Goal: Task Accomplishment & Management: Use online tool/utility

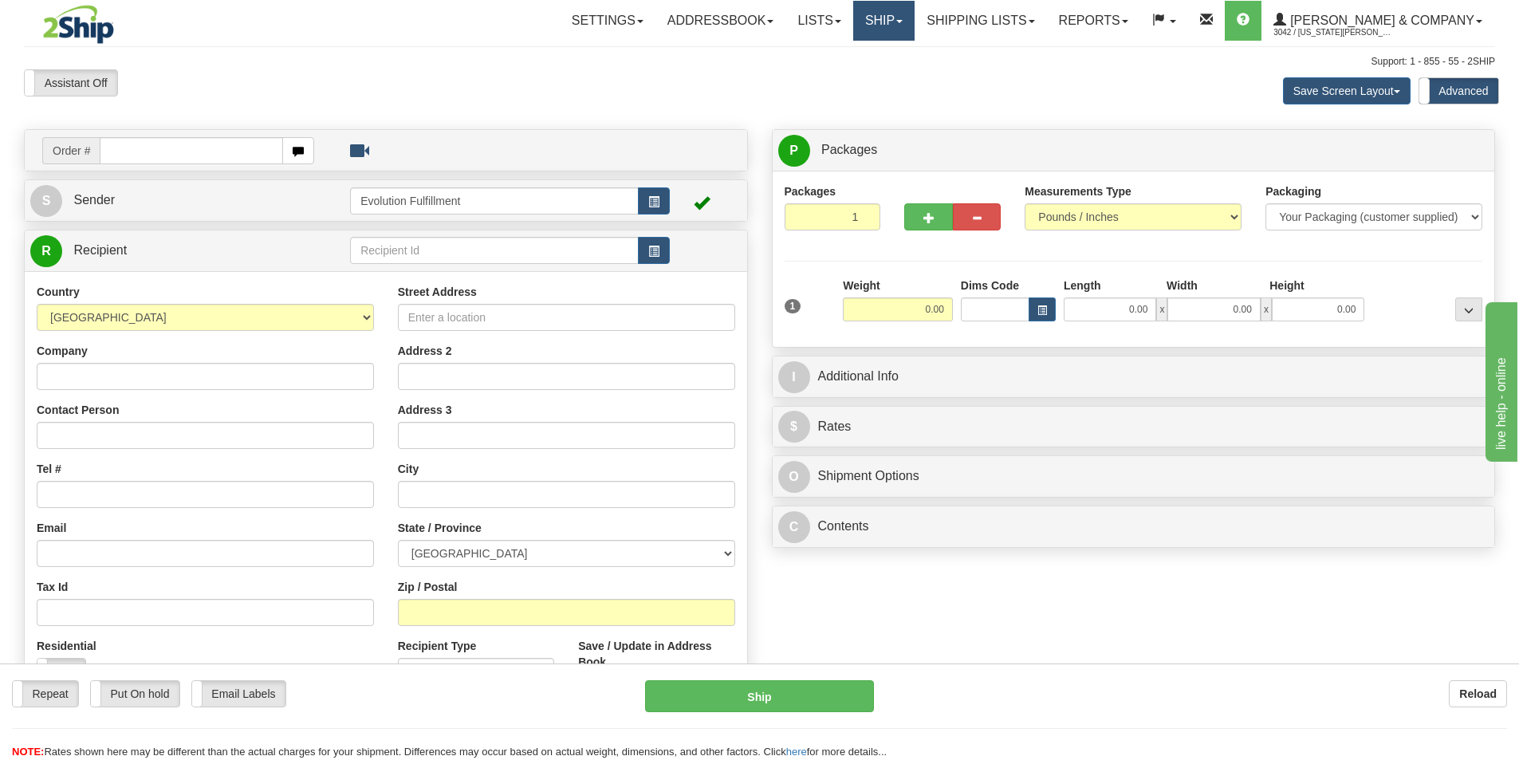
click at [915, 28] on link "Ship" at bounding box center [883, 21] width 61 height 40
click at [898, 79] on span "OnHold / Order Queue" at bounding box center [841, 76] width 112 height 13
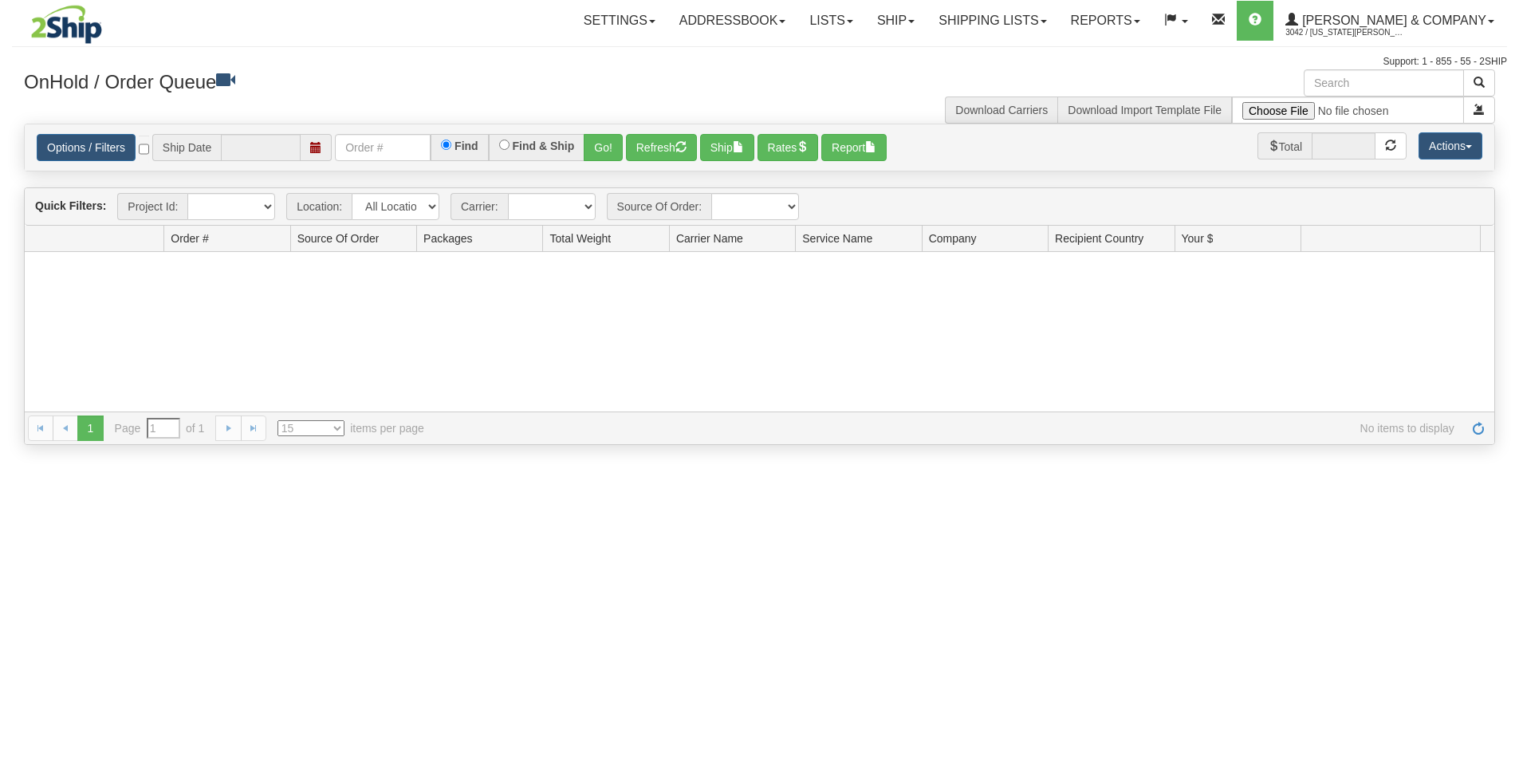
type input "[DATE]"
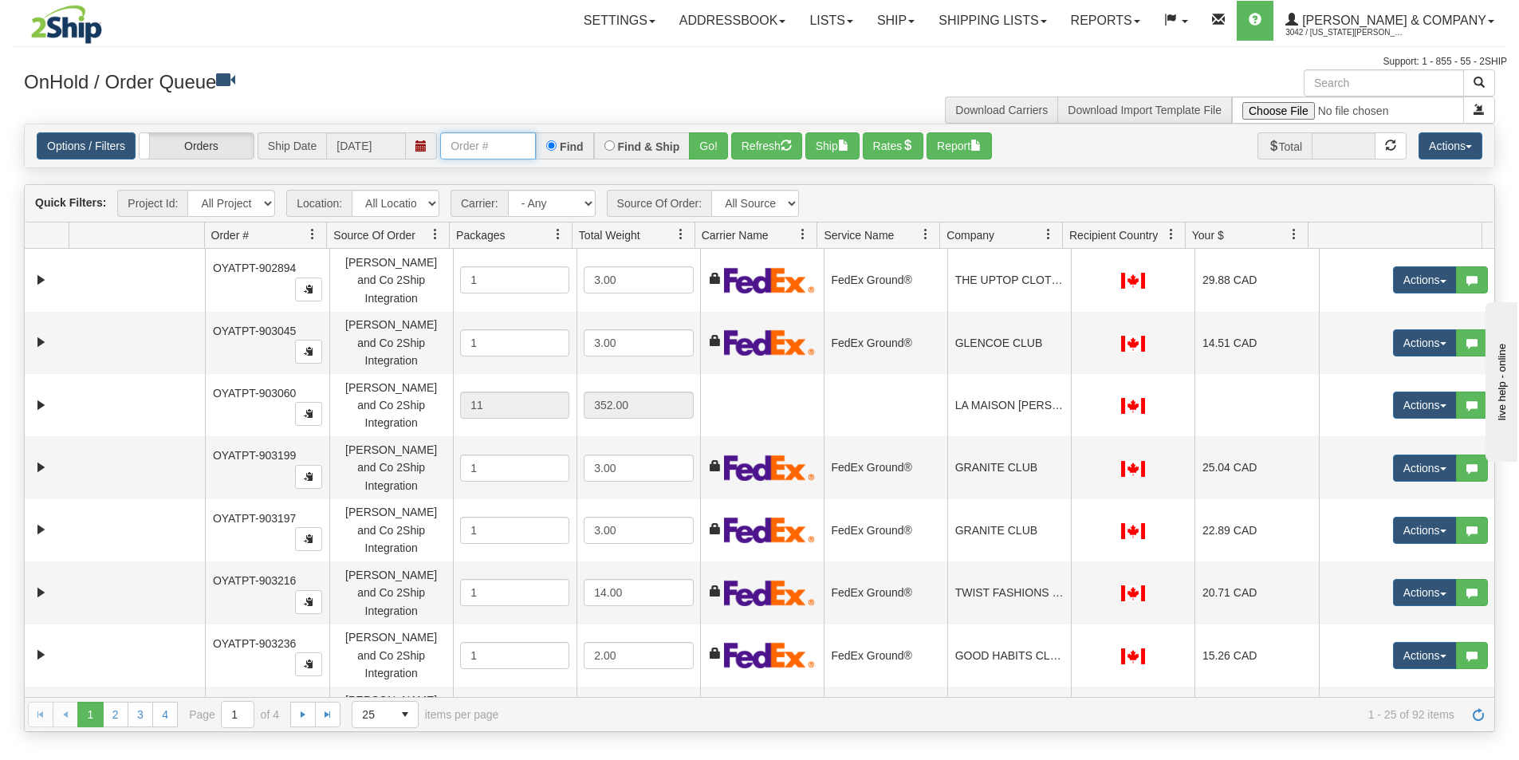
click at [482, 145] on input "text" at bounding box center [488, 145] width 96 height 27
click at [710, 144] on button "Go!" at bounding box center [708, 145] width 39 height 27
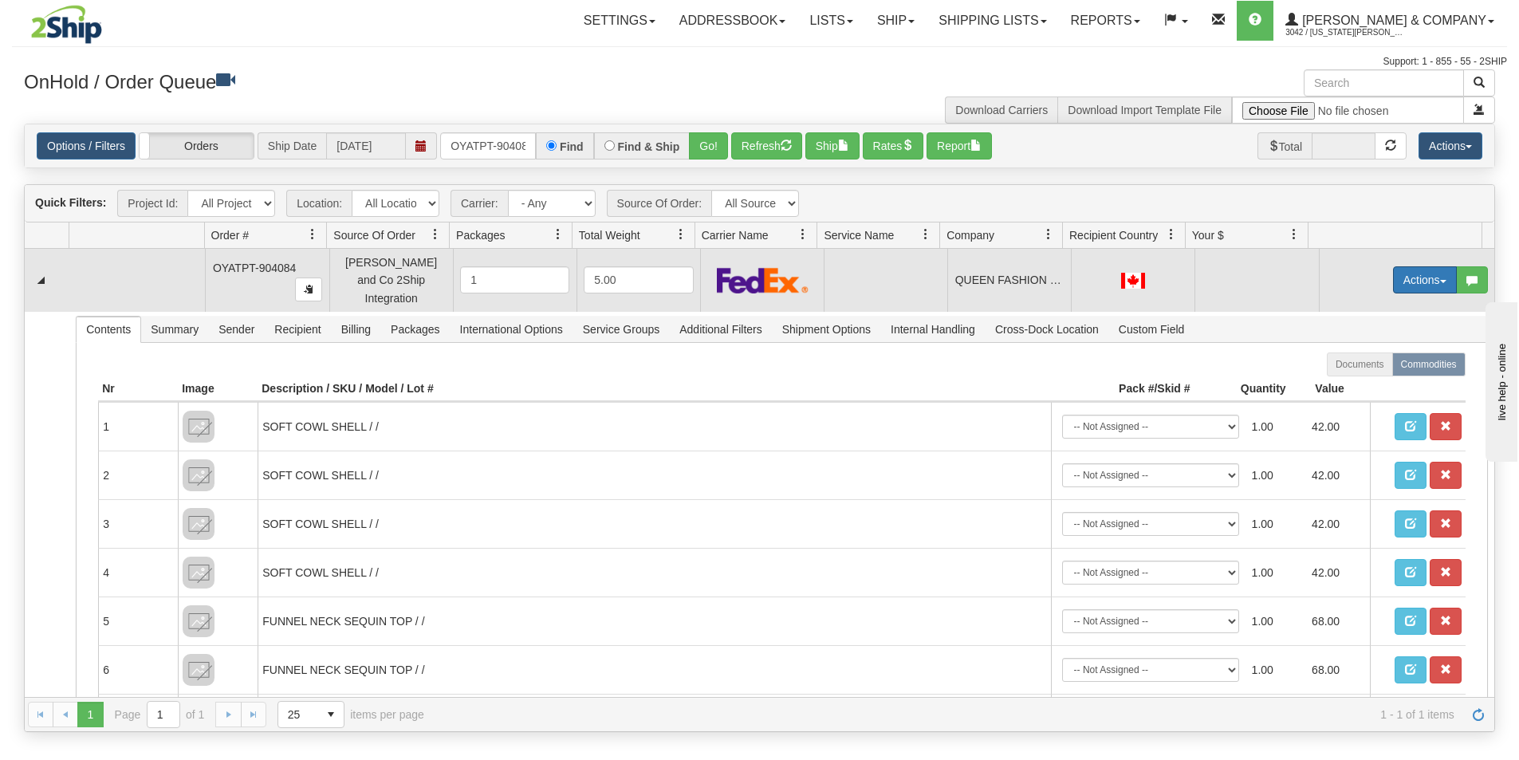
click at [1413, 280] on button "Actions" at bounding box center [1425, 279] width 64 height 27
click at [1378, 346] on span "Rate All Services" at bounding box center [1392, 351] width 96 height 13
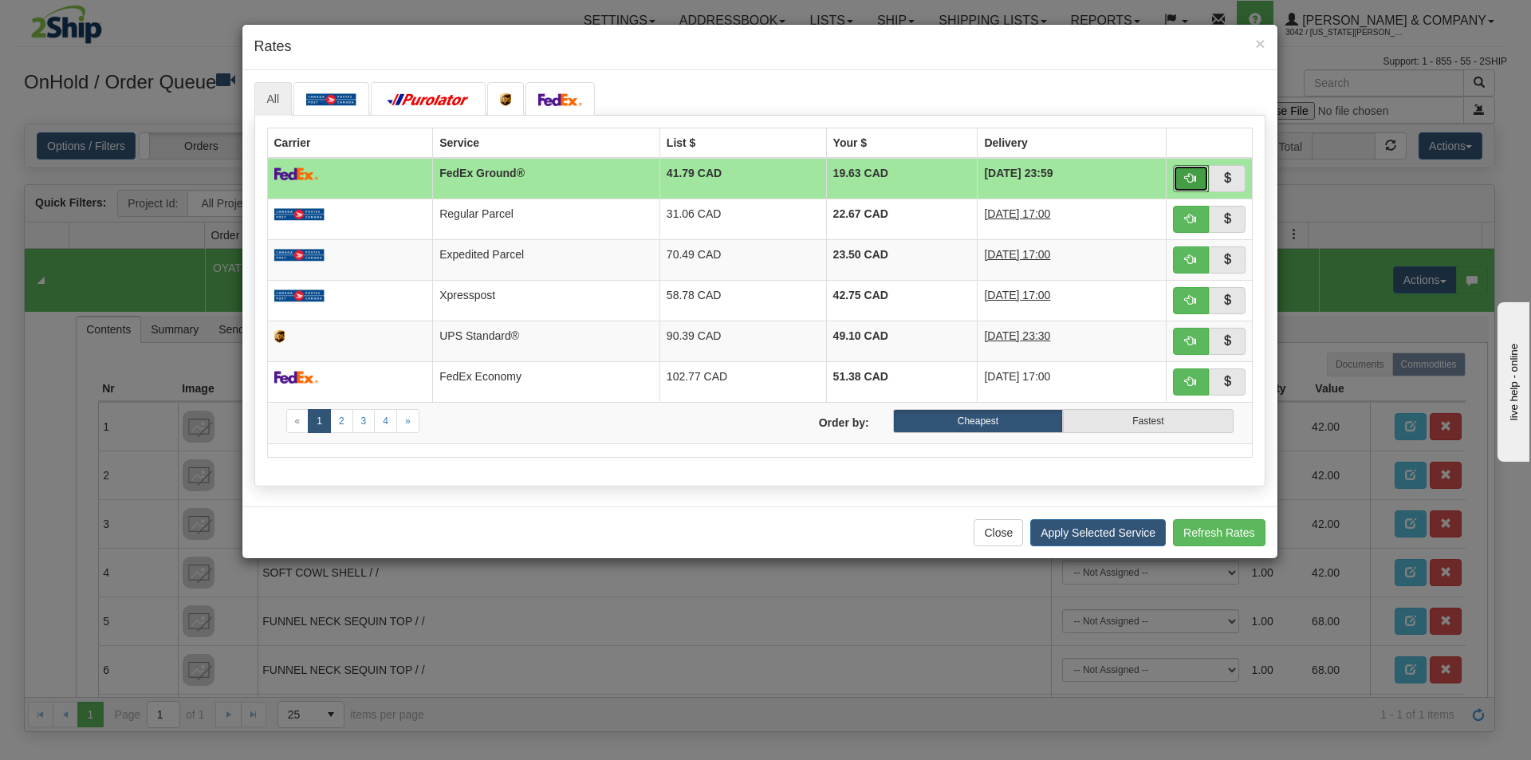
click at [1184, 177] on button "button" at bounding box center [1191, 178] width 37 height 27
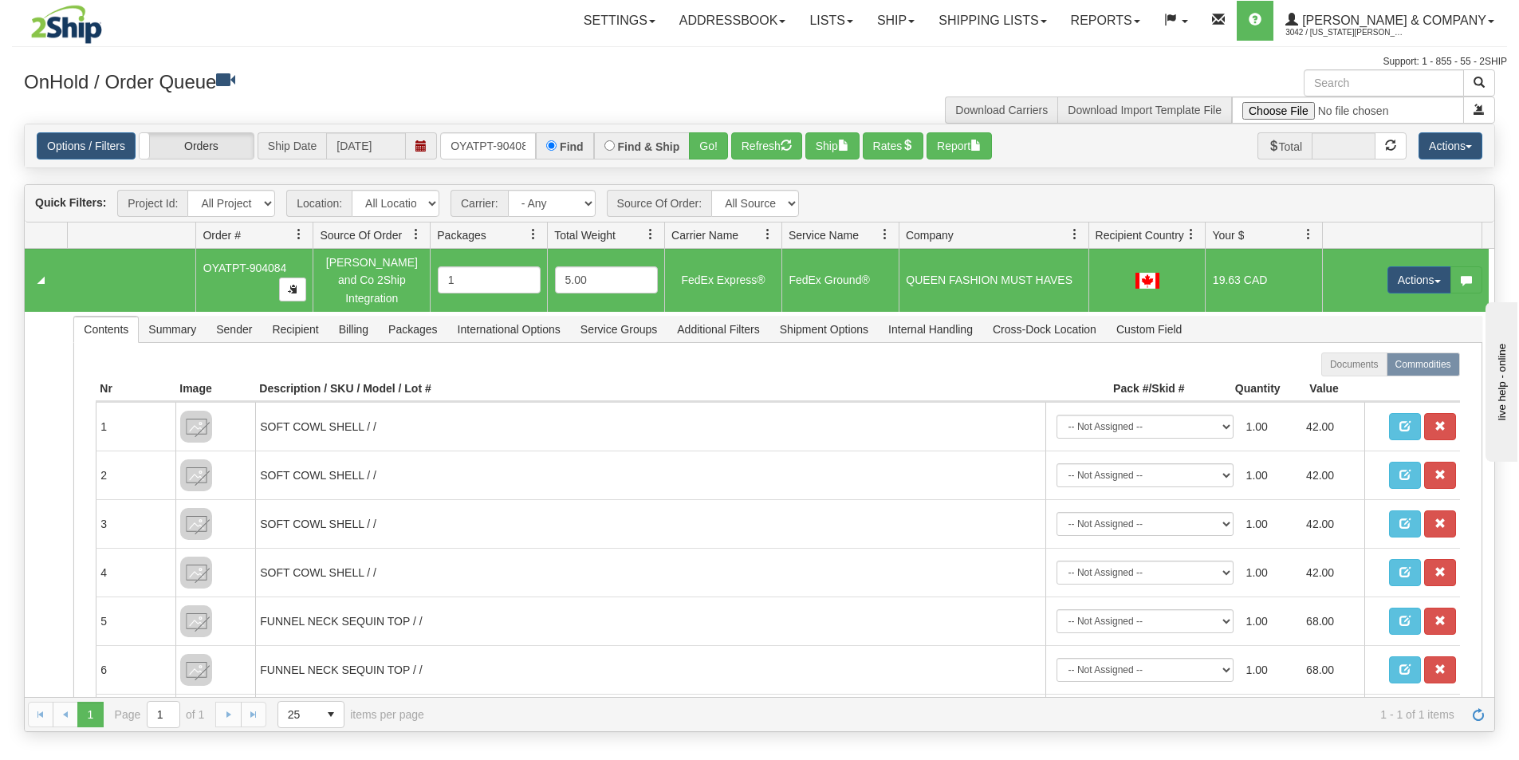
click at [1070, 234] on div "Id Location Request Id Reply Id Order # Source Of Order Packages Total Weight C…" at bounding box center [754, 235] width 1458 height 26
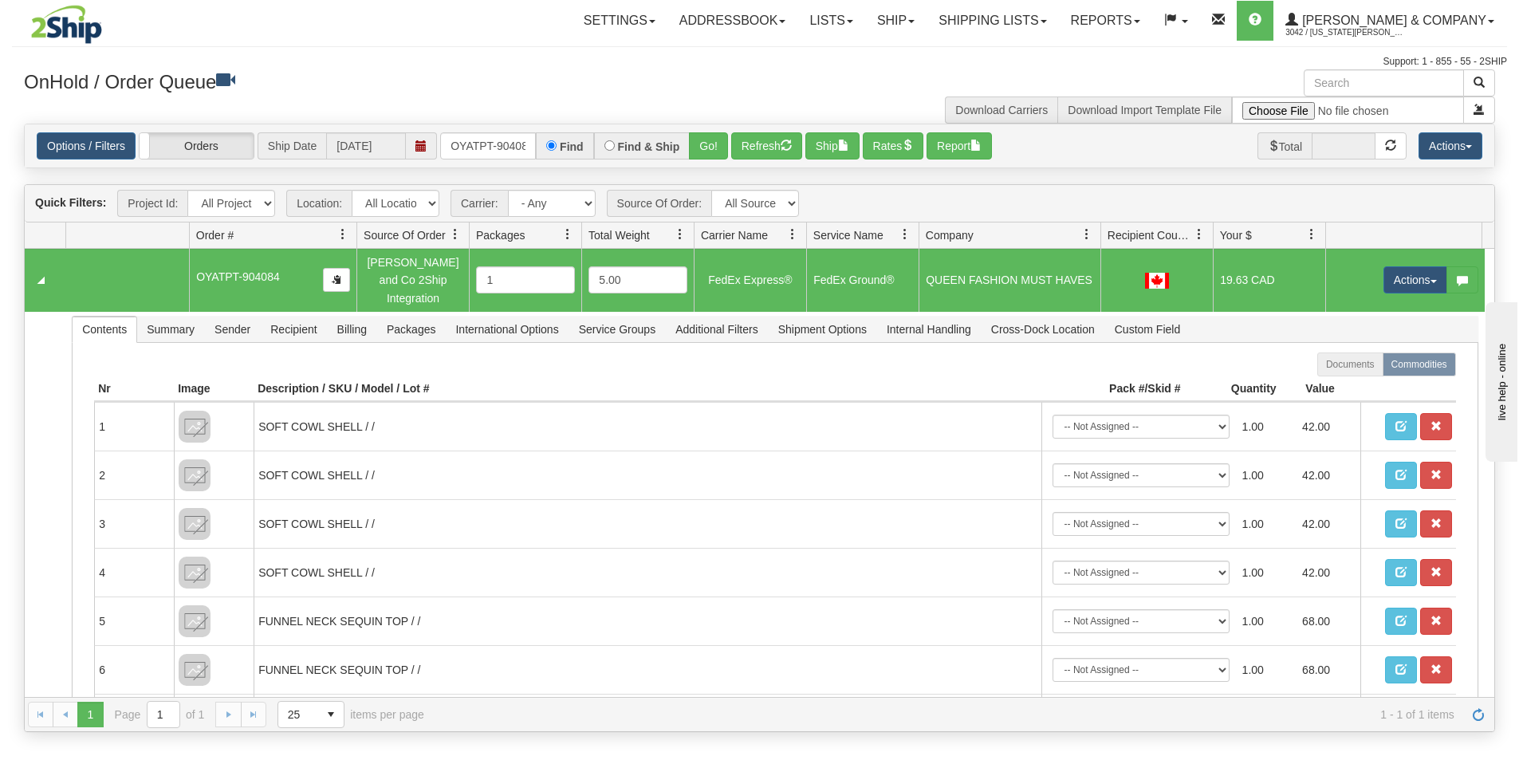
click at [315, 231] on div "Id Location Request Id Reply Id Order # Source Of Order Packages Total Weight C…" at bounding box center [754, 235] width 1458 height 26
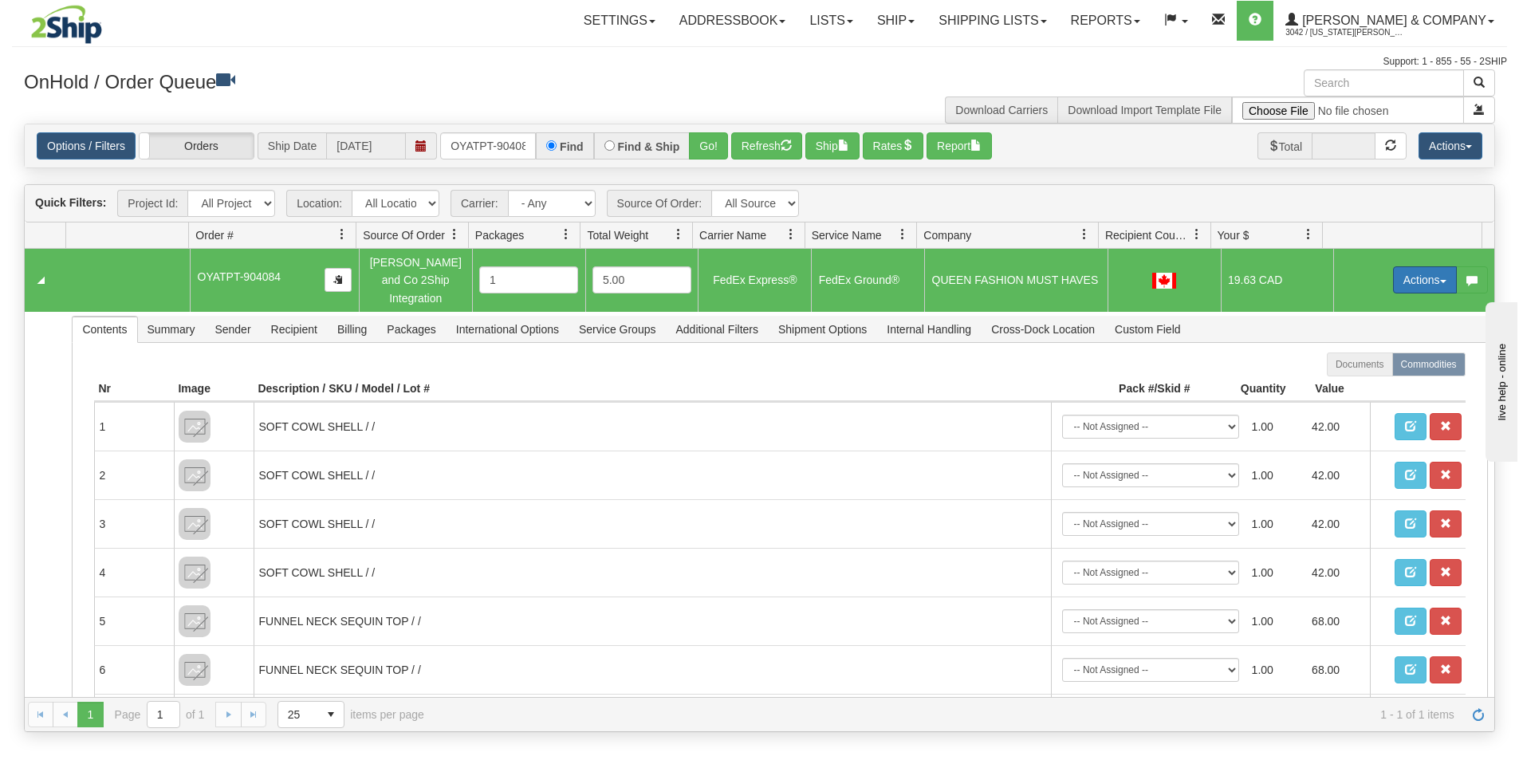
click at [1418, 270] on button "Actions" at bounding box center [1425, 279] width 64 height 27
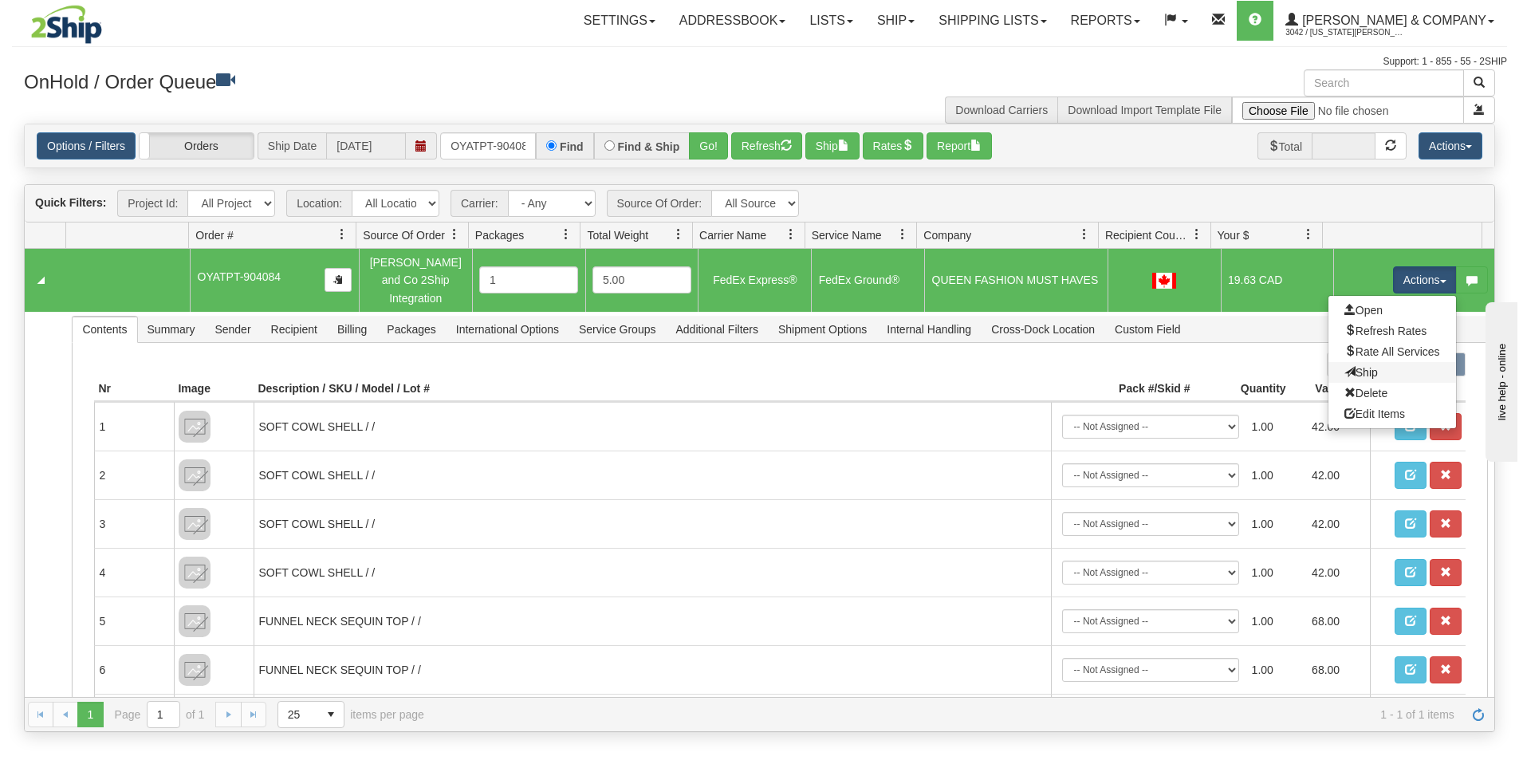
click at [1369, 362] on link "Ship" at bounding box center [1392, 372] width 128 height 21
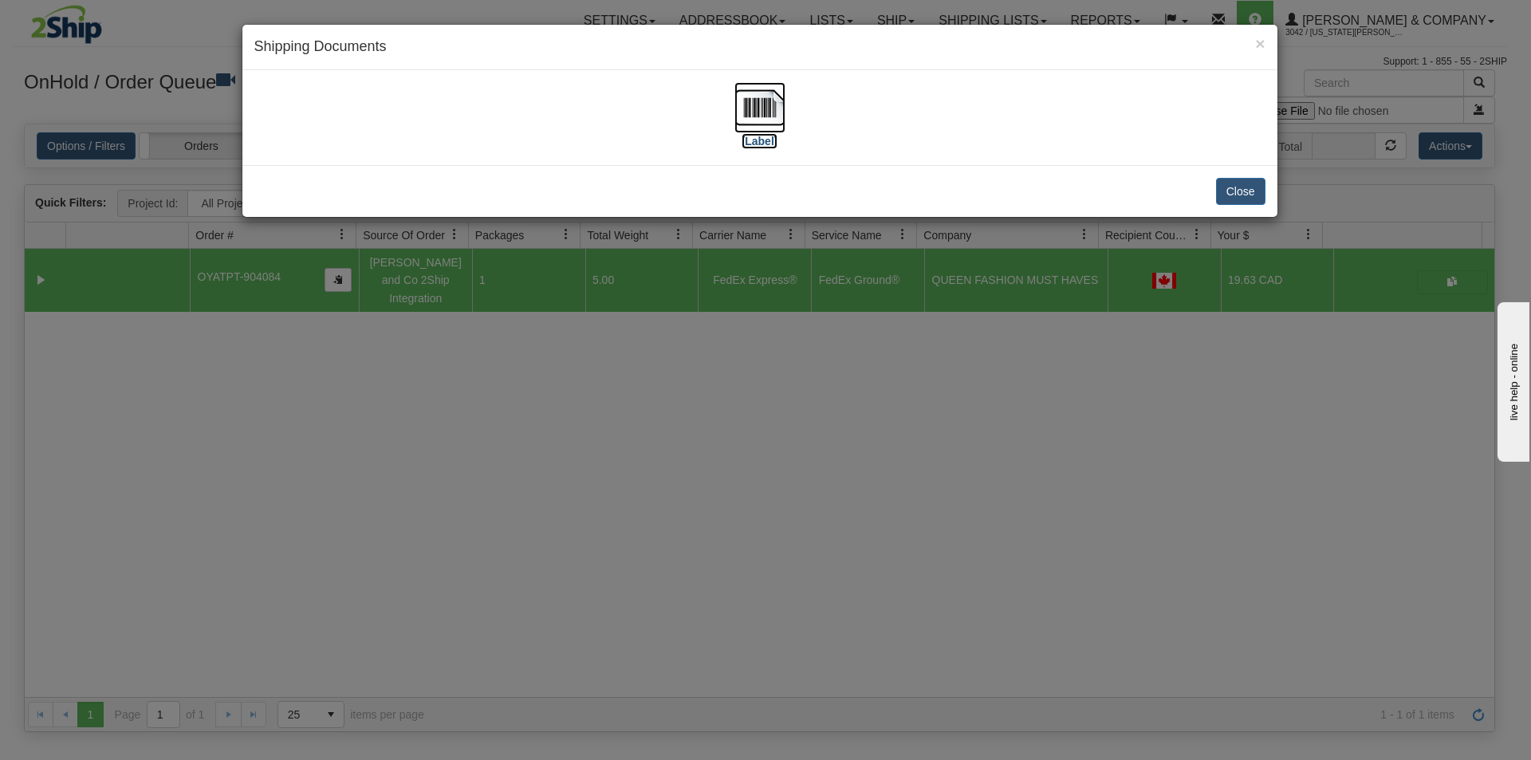
click at [764, 116] on img at bounding box center [759, 107] width 51 height 51
drag, startPoint x: 805, startPoint y: 448, endPoint x: 746, endPoint y: 277, distance: 180.5
click at [805, 447] on div "× Shipping Documents [Label] Close" at bounding box center [765, 380] width 1531 height 760
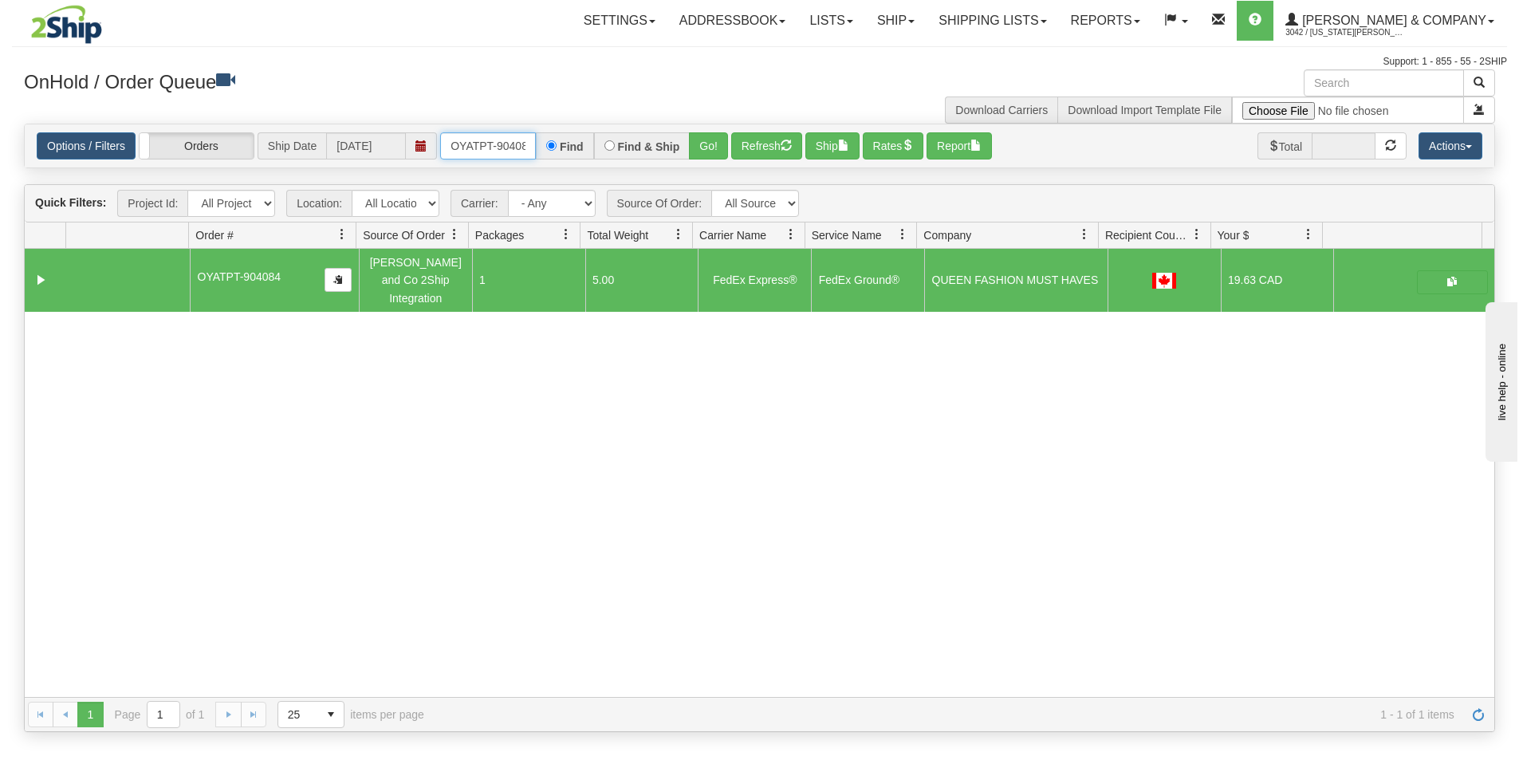
click at [450, 148] on input "OYATPT-904084" at bounding box center [488, 145] width 96 height 27
click at [780, 144] on button "Refresh" at bounding box center [766, 145] width 71 height 27
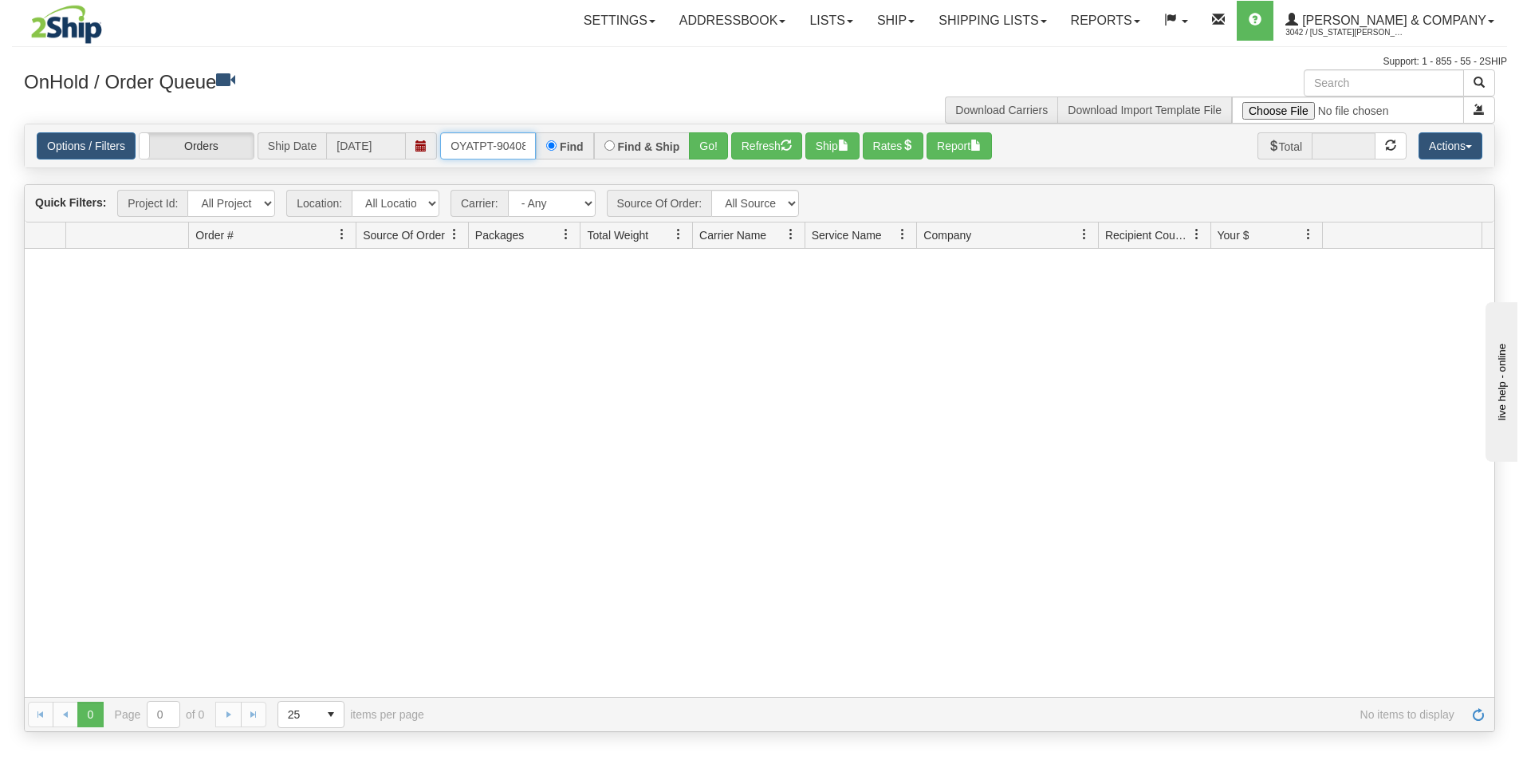
scroll to position [0, 9]
drag, startPoint x: 454, startPoint y: 145, endPoint x: 533, endPoint y: 155, distance: 79.6
click at [533, 155] on input "OYATPT-904084" at bounding box center [488, 145] width 96 height 27
type input "OYATPT-904105"
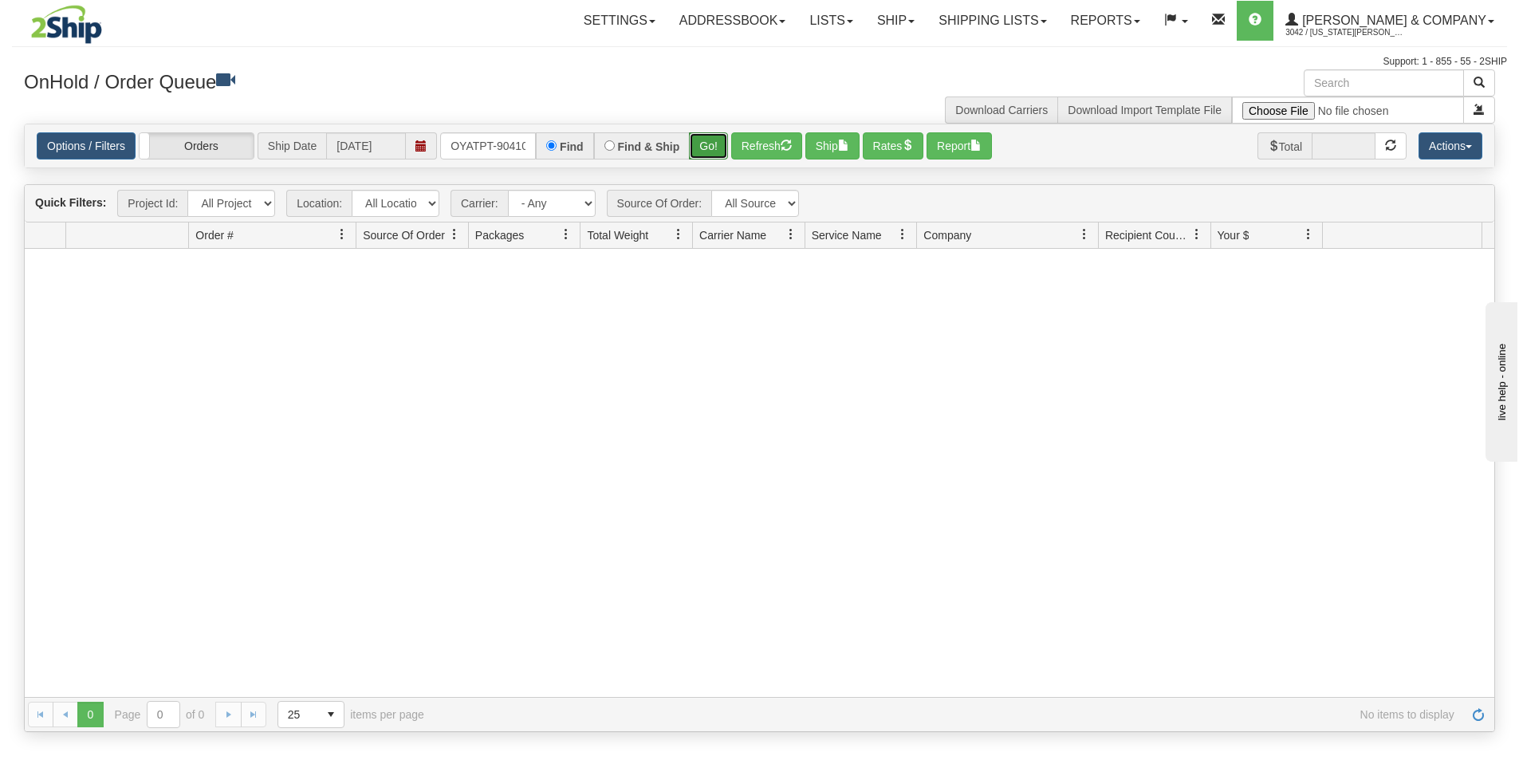
click at [707, 153] on button "Go!" at bounding box center [708, 145] width 39 height 27
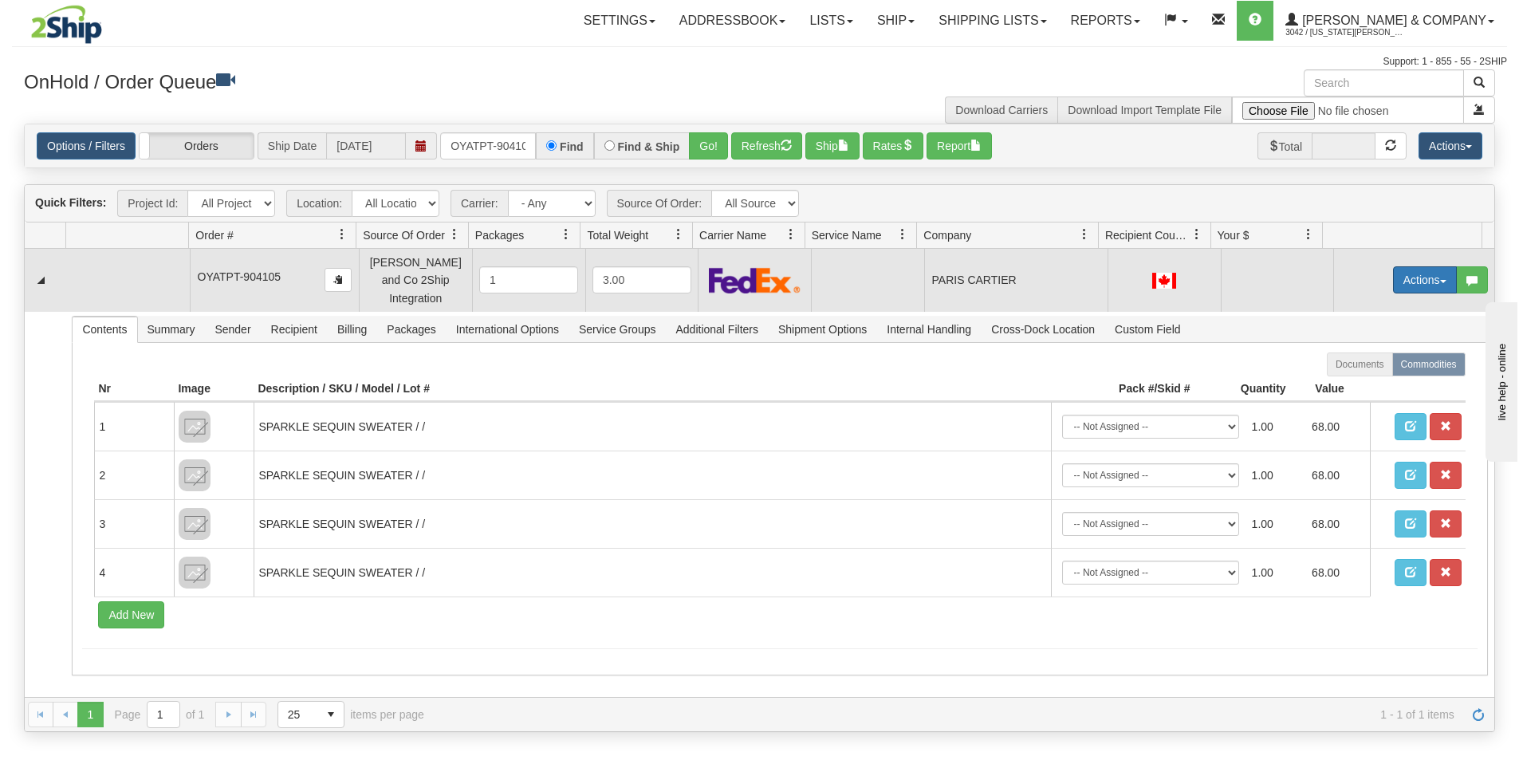
click at [1411, 278] on button "Actions" at bounding box center [1425, 279] width 64 height 27
click at [1375, 345] on span "Rate All Services" at bounding box center [1392, 351] width 96 height 13
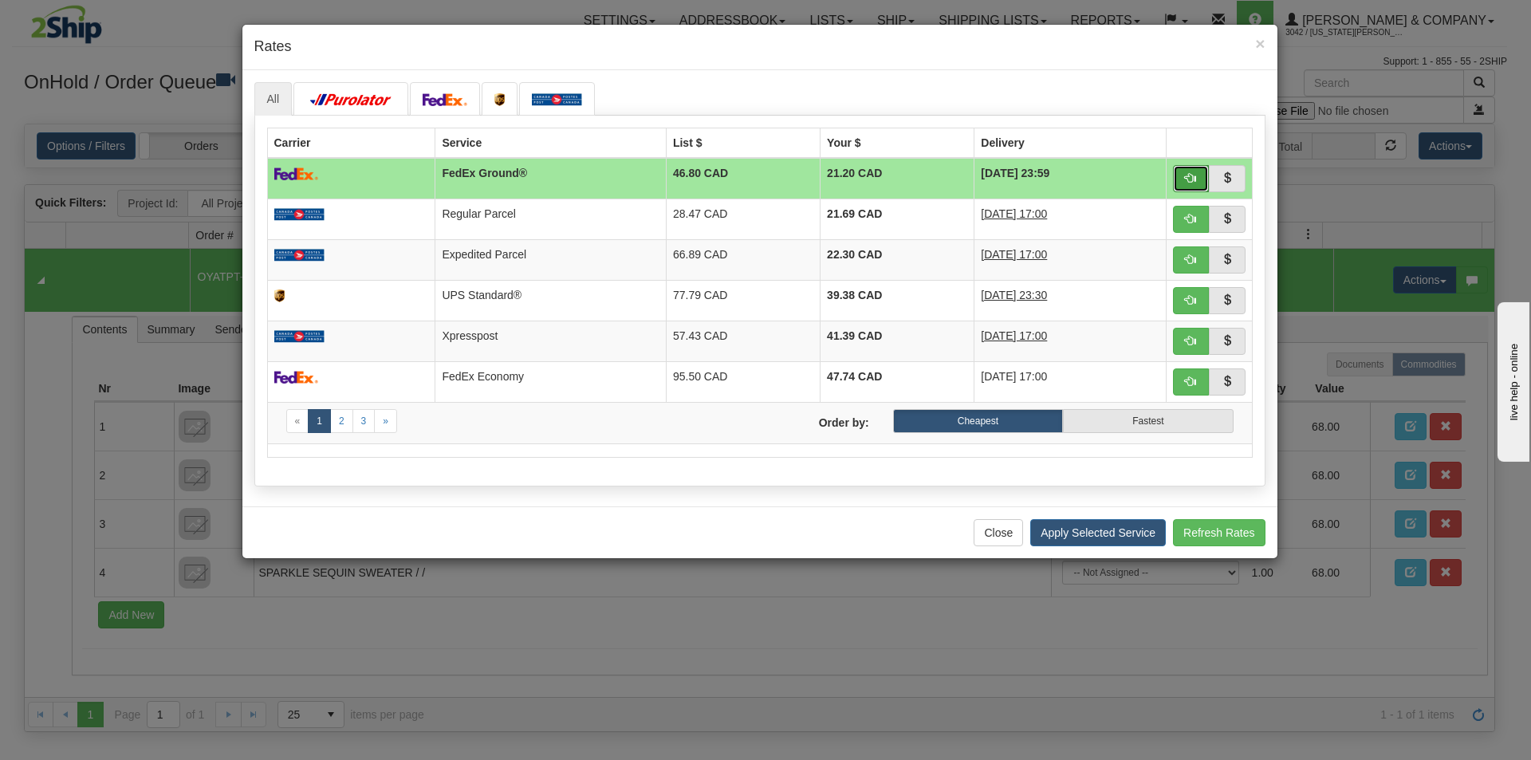
click at [1197, 176] on button "button" at bounding box center [1191, 178] width 37 height 27
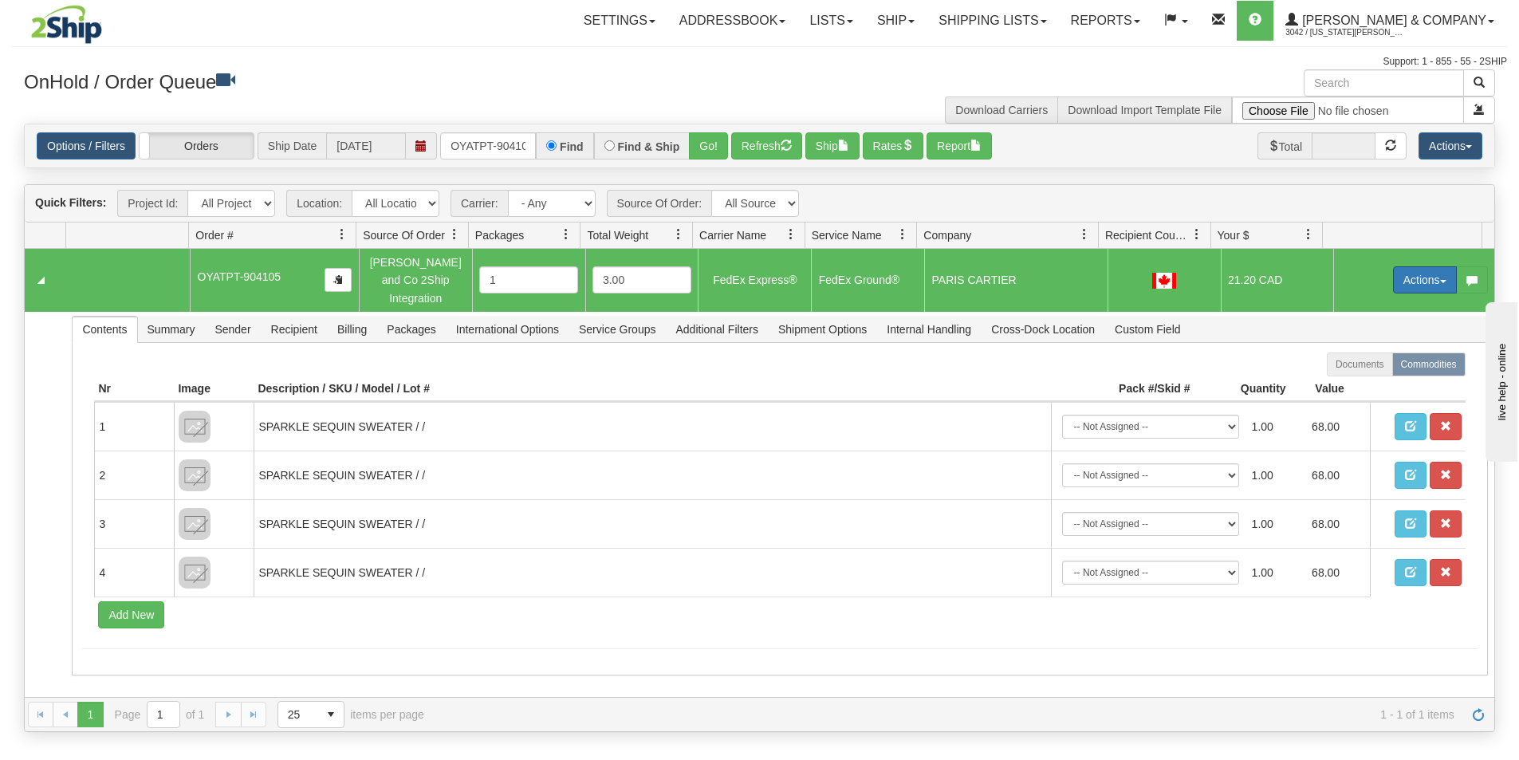
click at [1407, 268] on button "Actions" at bounding box center [1425, 279] width 64 height 27
click at [1350, 366] on span "Ship" at bounding box center [1360, 372] width 33 height 13
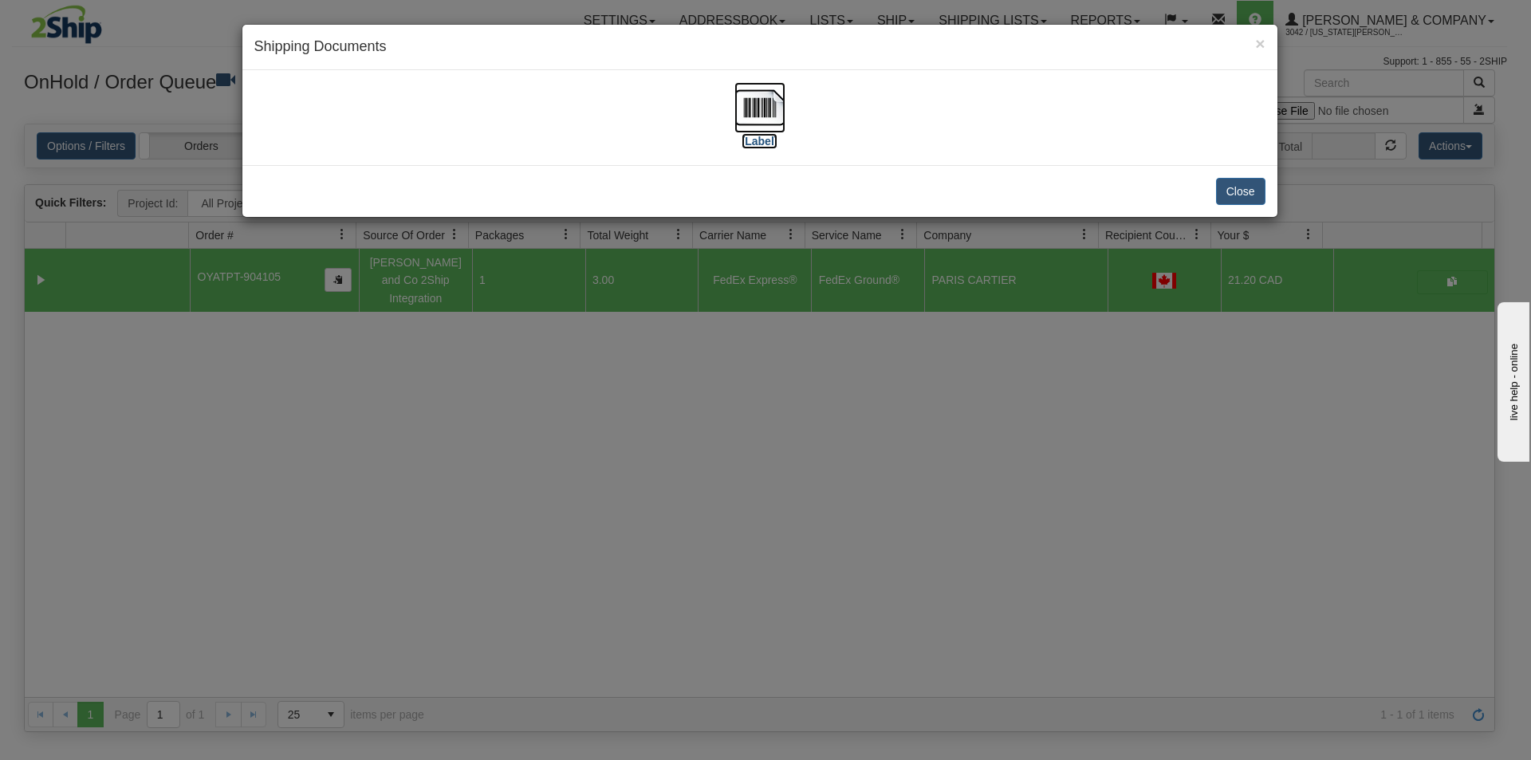
click at [762, 103] on img at bounding box center [759, 107] width 51 height 51
click at [849, 581] on div "× Shipping Documents [Label] Close" at bounding box center [765, 380] width 1531 height 760
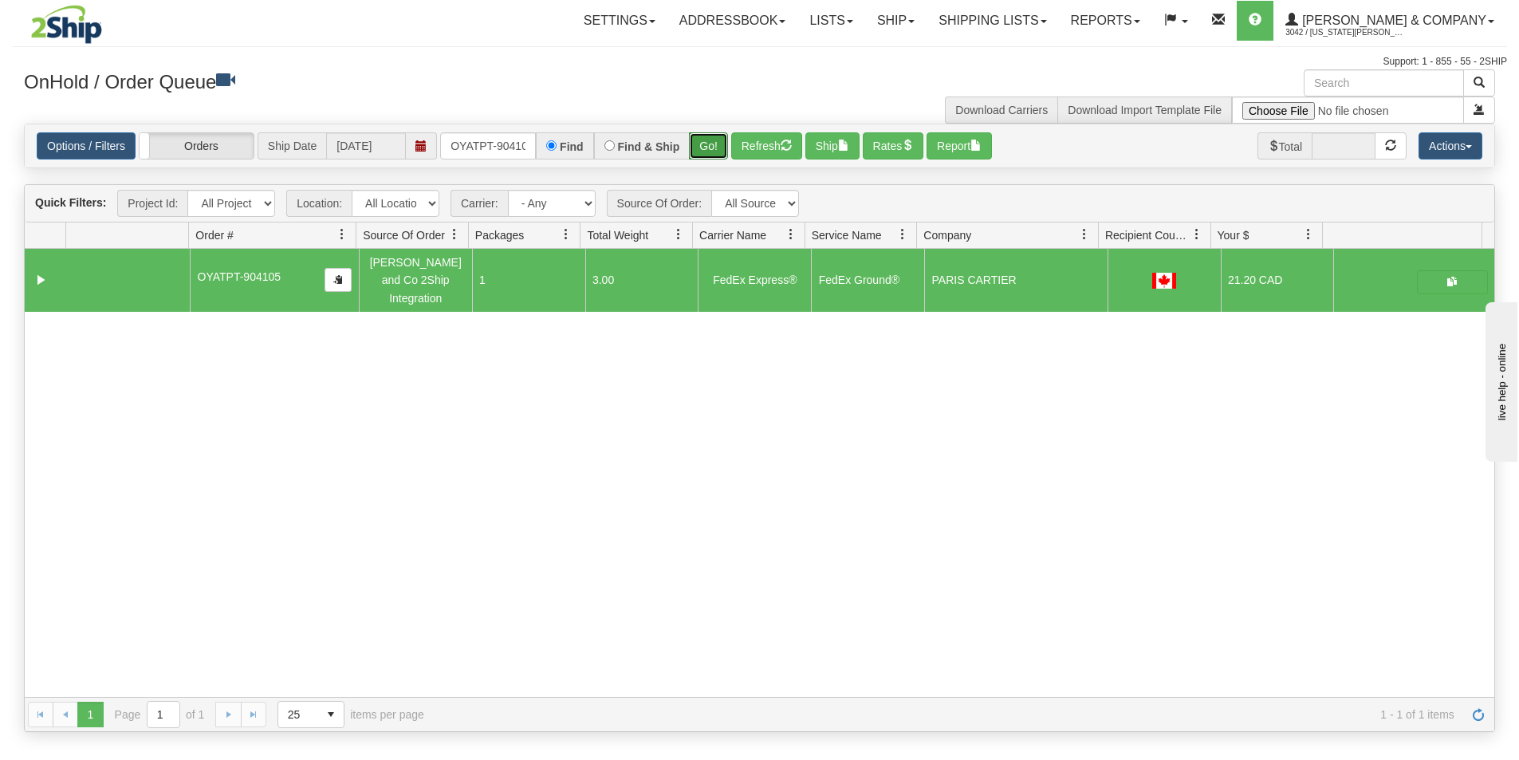
click at [722, 153] on button "Go!" at bounding box center [708, 145] width 39 height 27
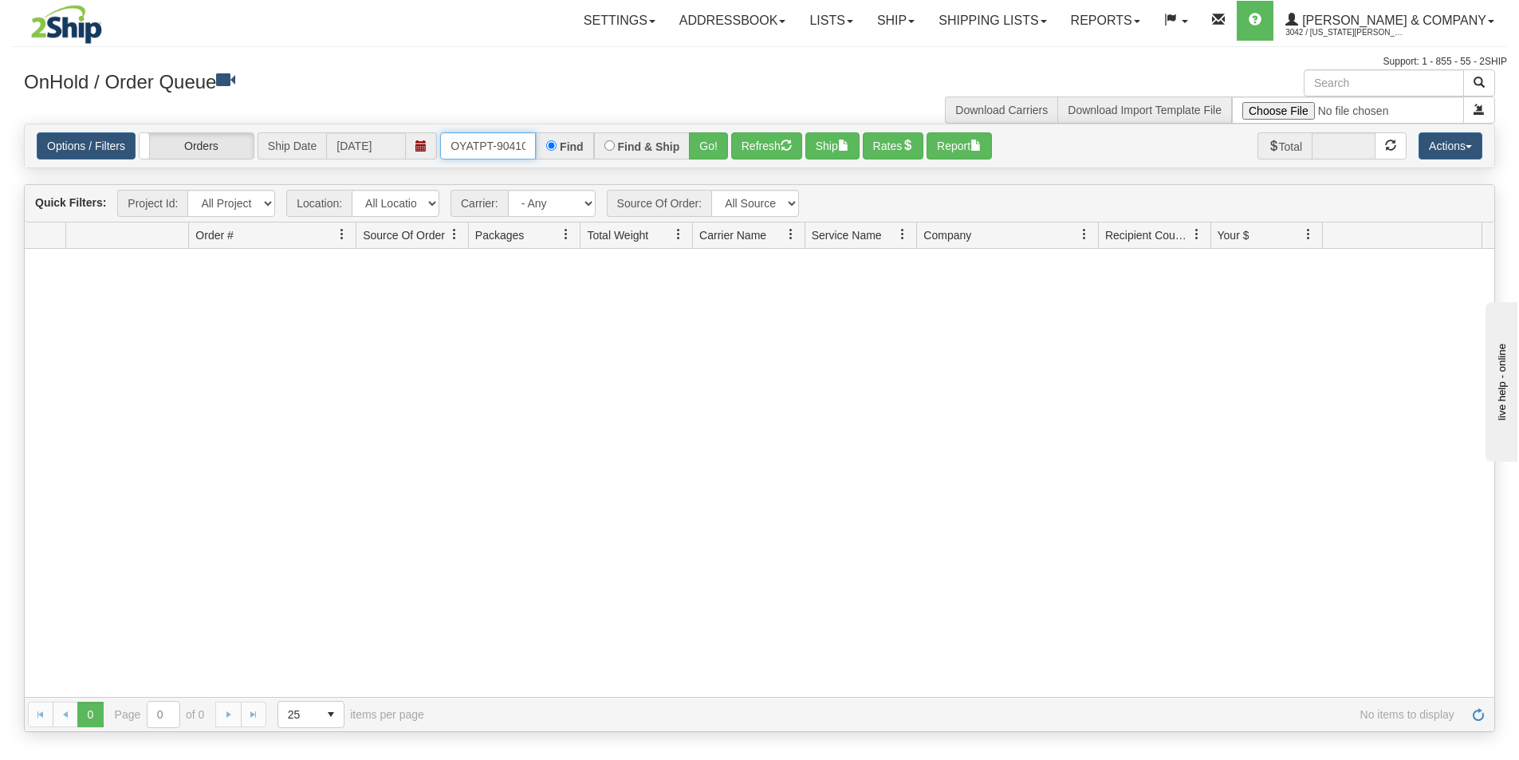
scroll to position [0, 9]
drag, startPoint x: 453, startPoint y: 142, endPoint x: 586, endPoint y: 166, distance: 135.3
click at [586, 166] on div "Options / Filters Group Shipments Orders Ship Date 10/02/2025 OYATPT-904105 Fin…" at bounding box center [760, 145] width 1470 height 43
click at [749, 147] on button "Refresh" at bounding box center [766, 145] width 71 height 27
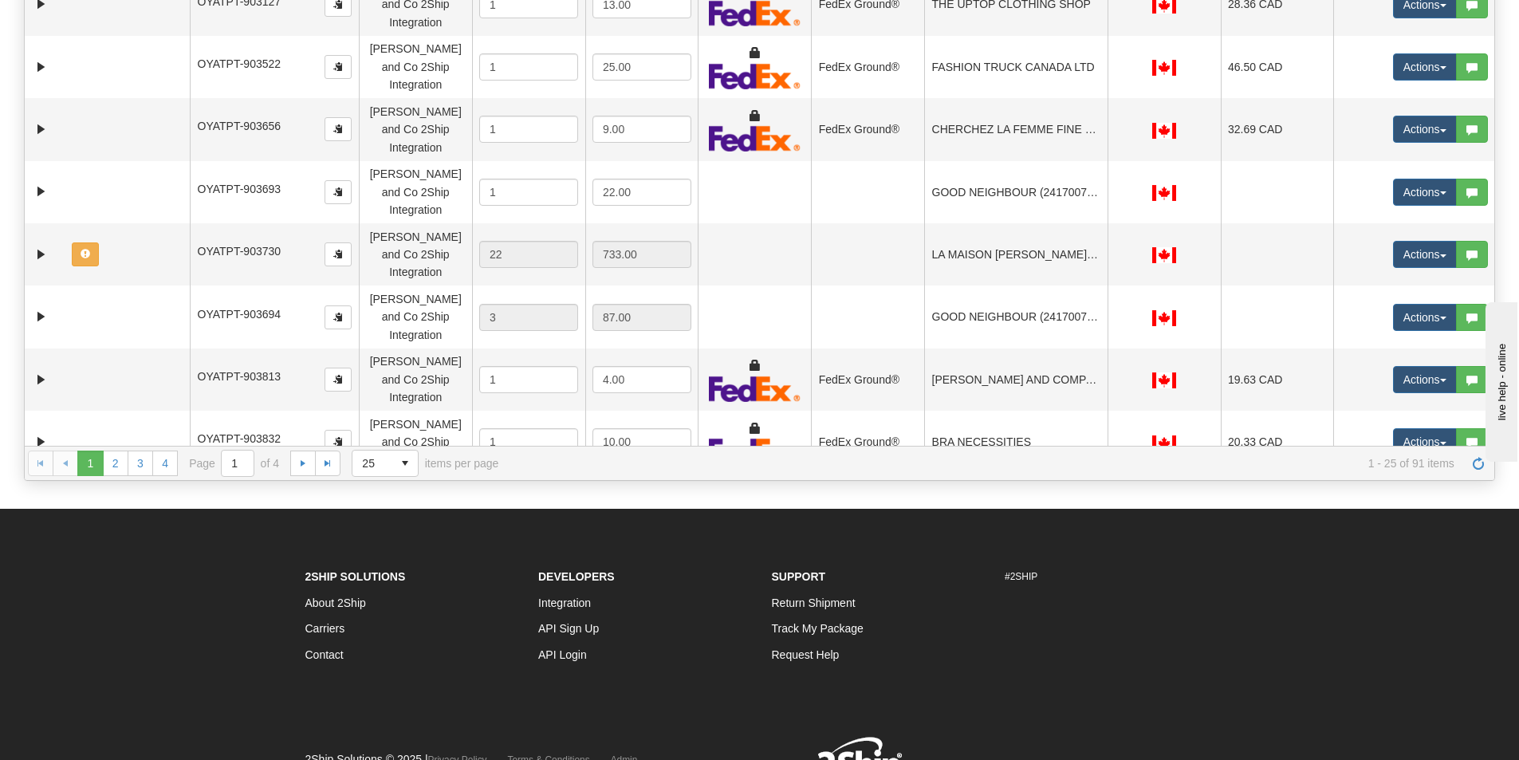
scroll to position [91, 0]
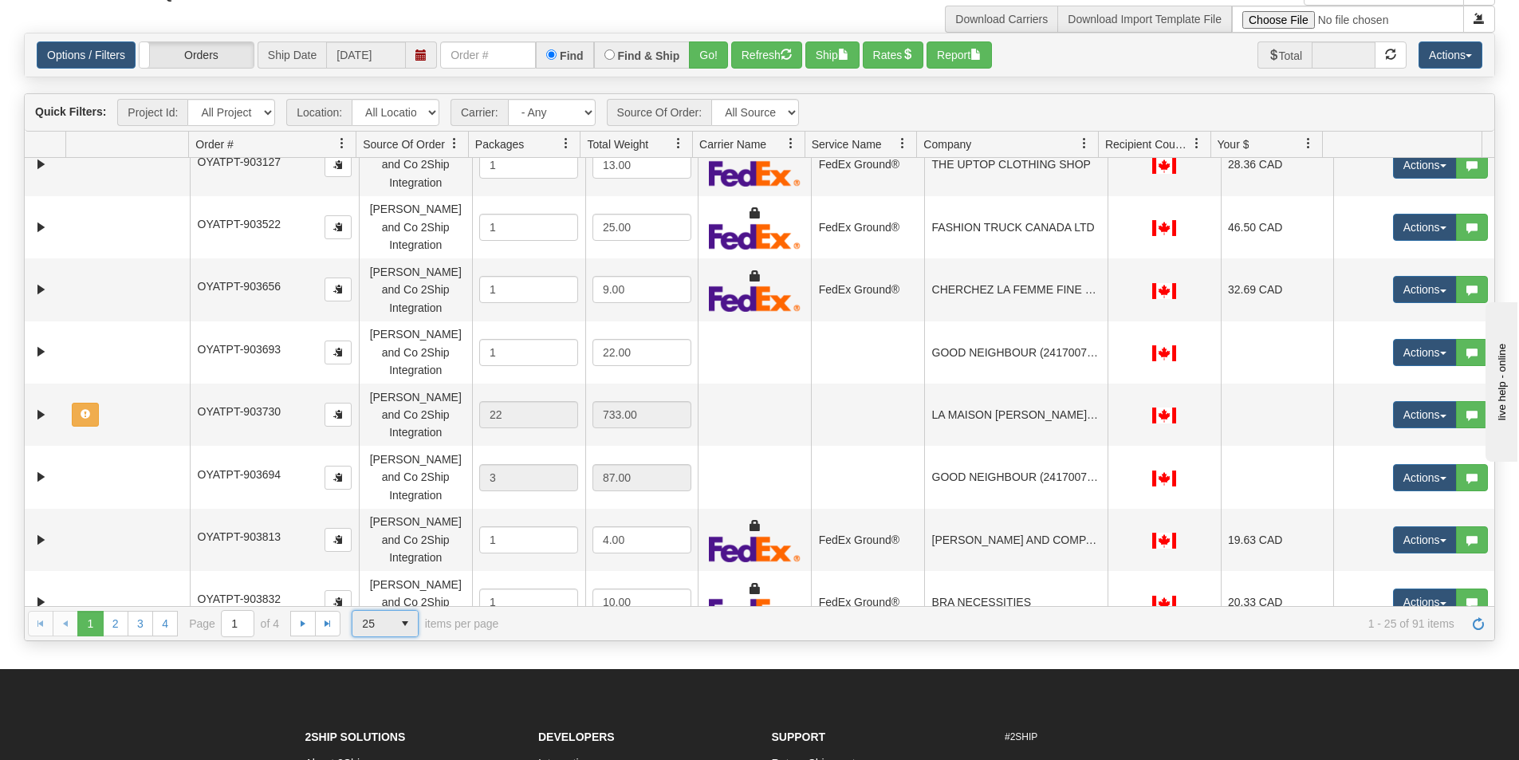
click at [411, 628] on span "select" at bounding box center [405, 624] width 26 height 26
click at [378, 710] on li "100" at bounding box center [384, 716] width 65 height 22
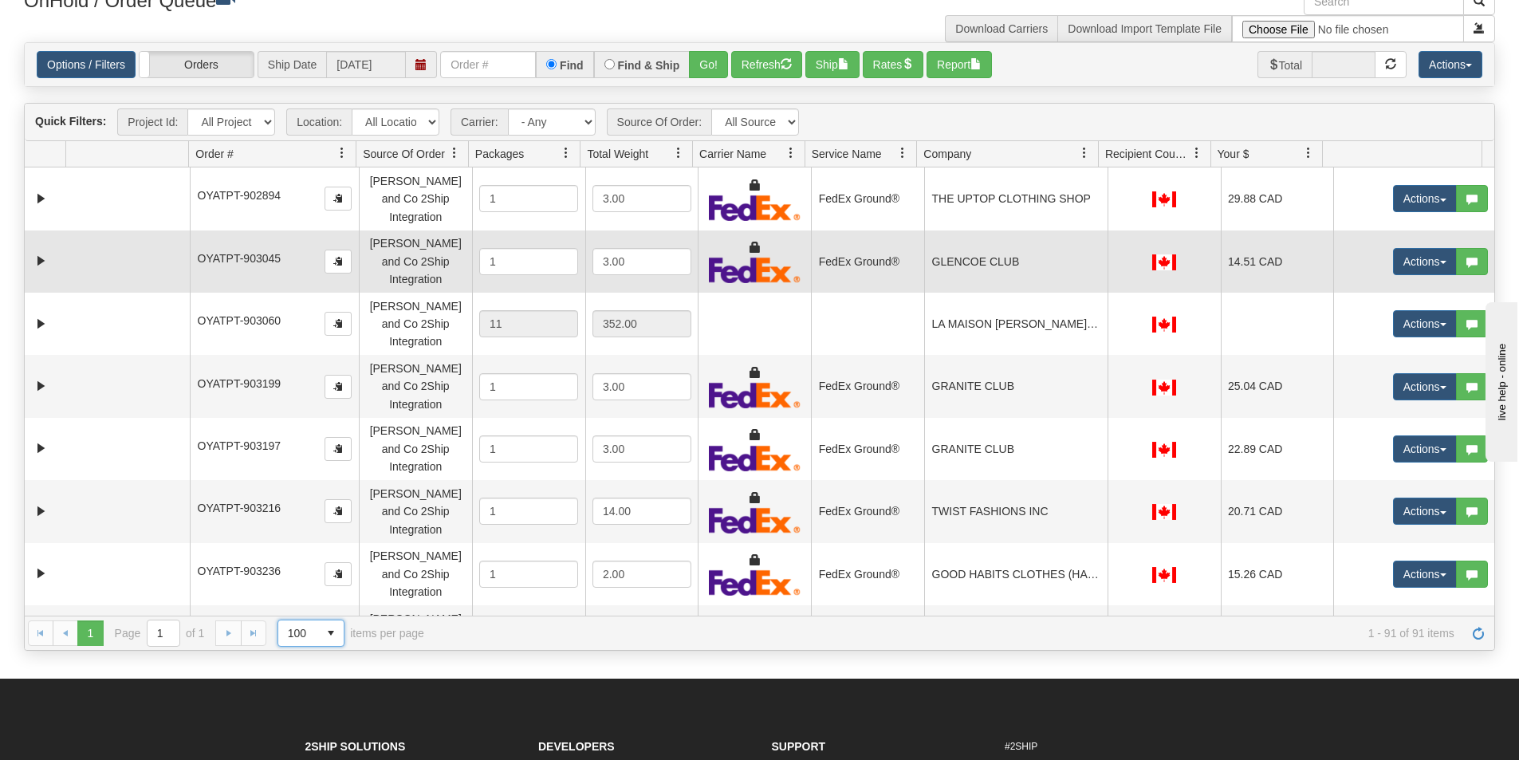
scroll to position [0, 0]
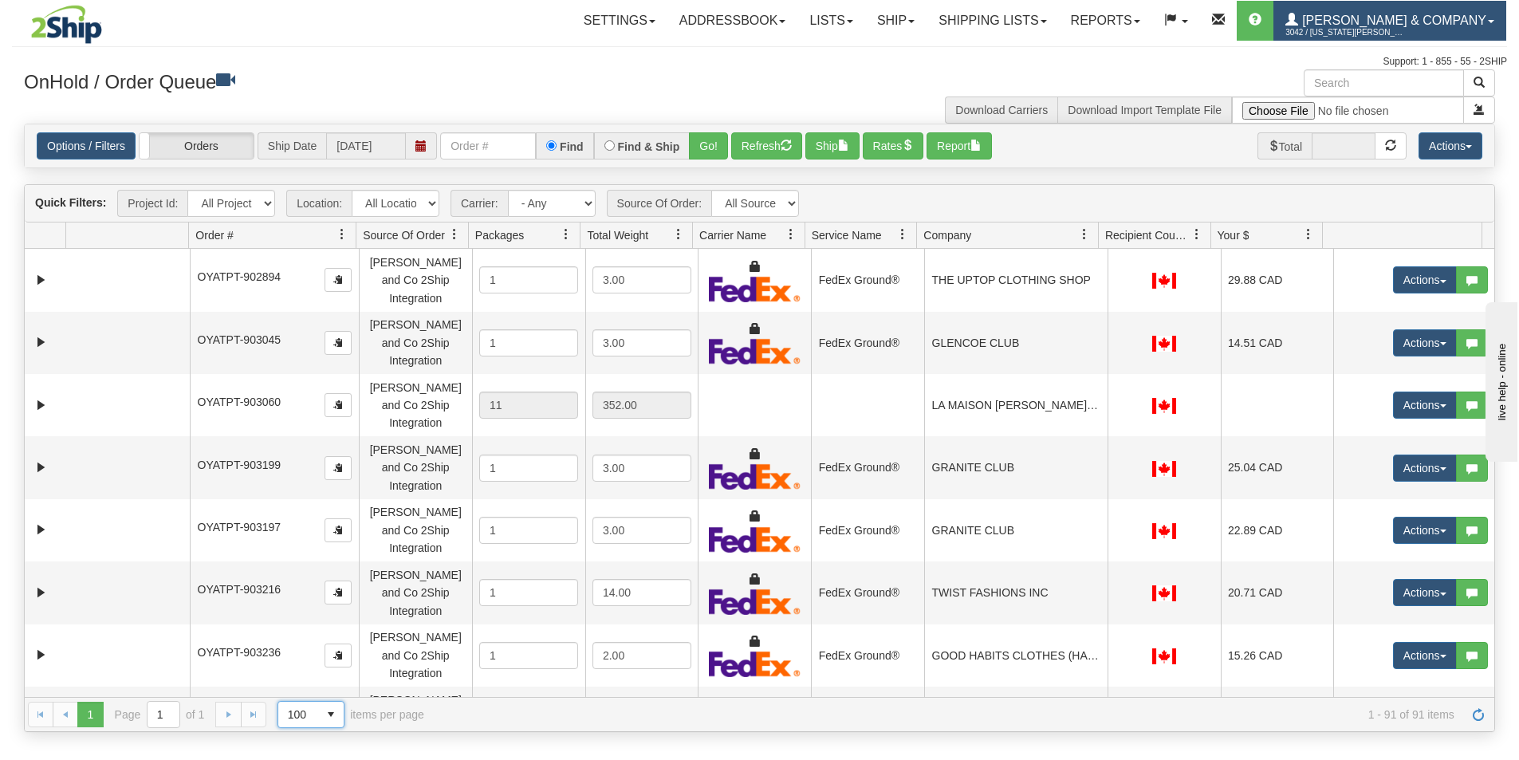
click at [1411, 21] on span "[PERSON_NAME] & Company" at bounding box center [1392, 21] width 188 height 14
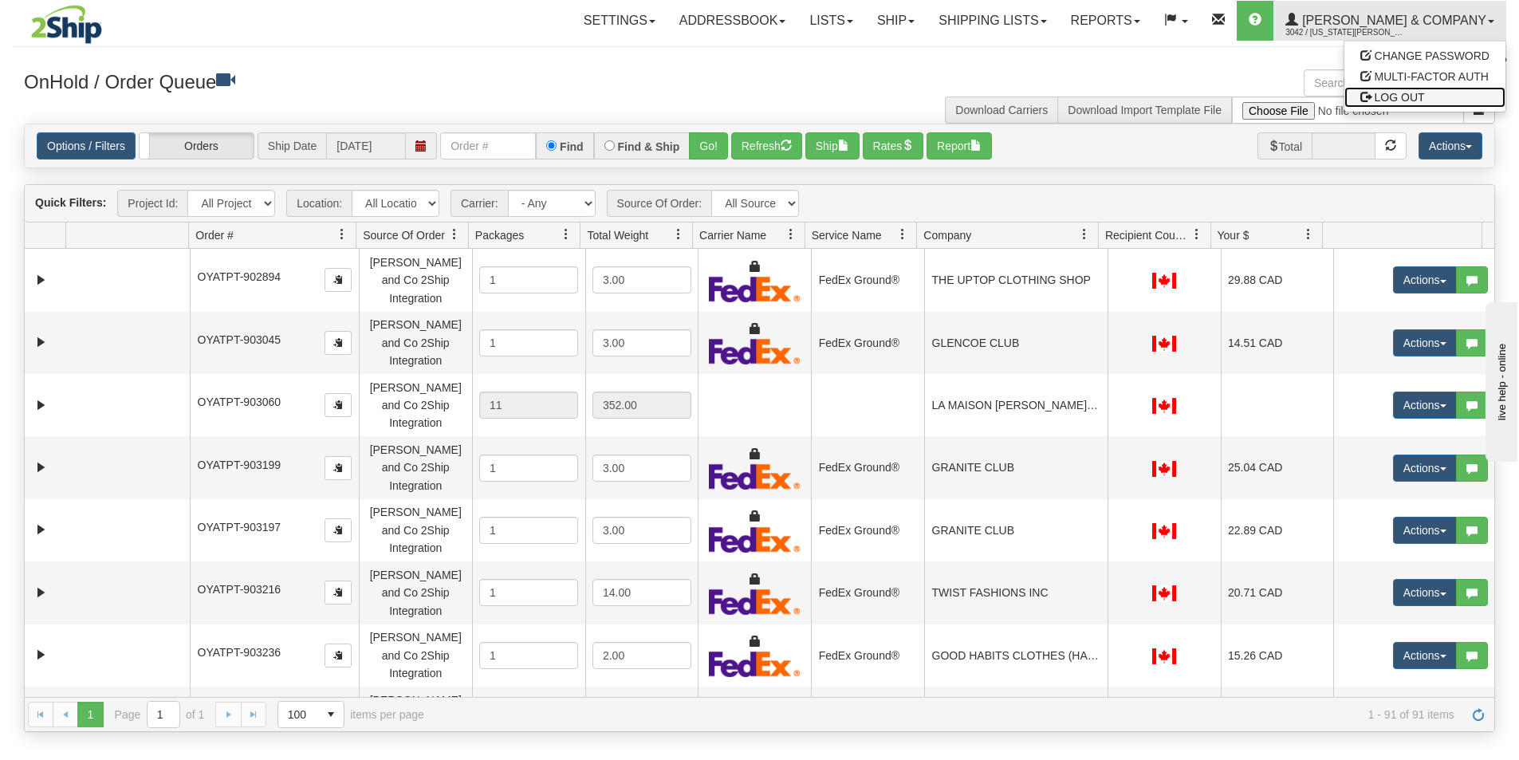
click at [1404, 96] on span "LOG OUT" at bounding box center [1400, 97] width 50 height 13
